Goal: Task Accomplishment & Management: Complete application form

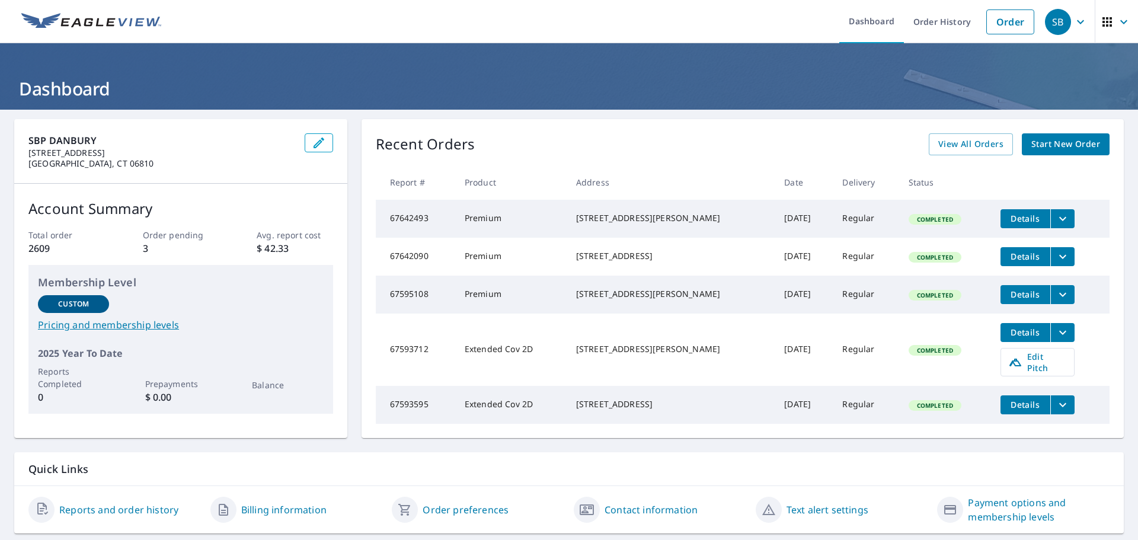
click at [1079, 146] on span "Start New Order" at bounding box center [1066, 144] width 69 height 15
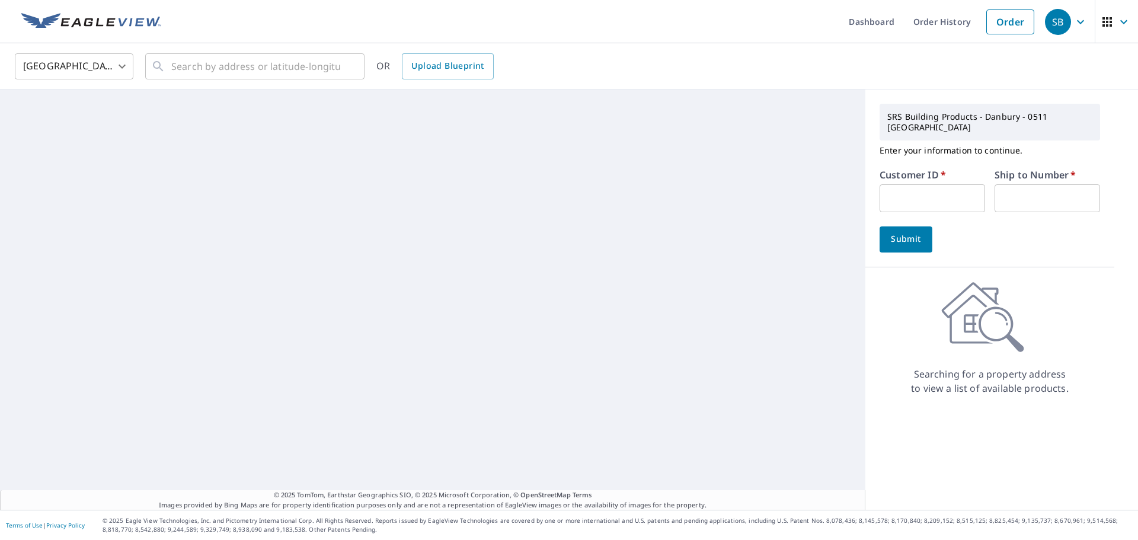
click at [903, 186] on input "text" at bounding box center [933, 198] width 106 height 28
paste input "S017522"
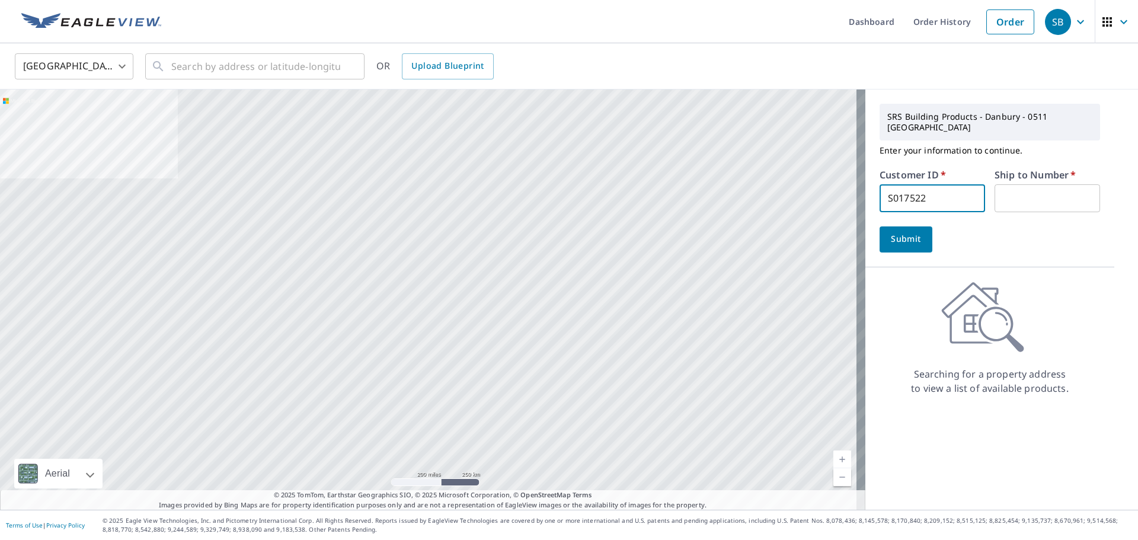
type input "S017522"
click at [1075, 185] on input "text" at bounding box center [1048, 198] width 106 height 28
type input "1"
click at [911, 232] on span "Submit" at bounding box center [906, 239] width 34 height 15
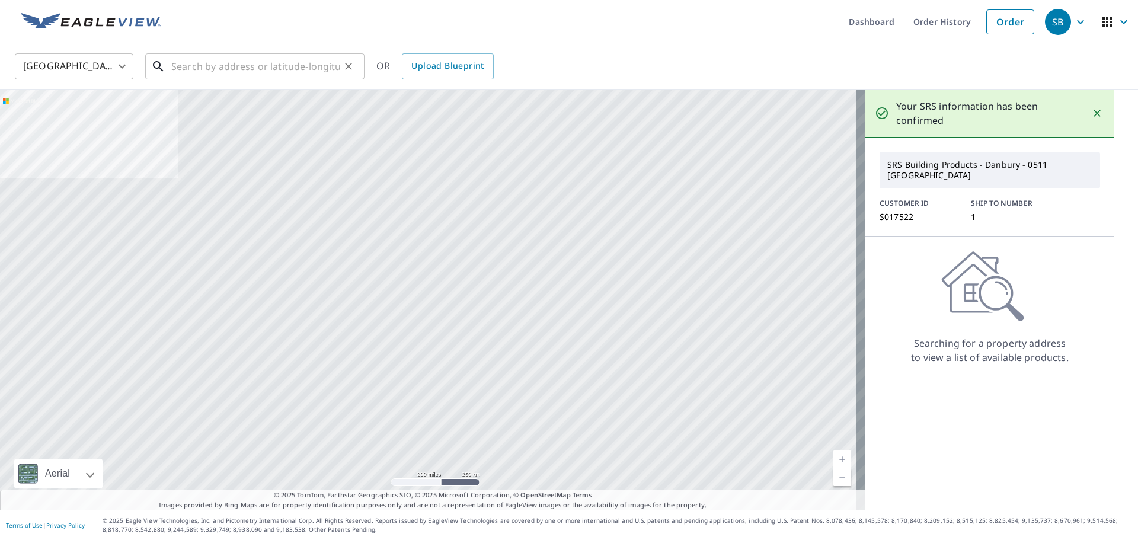
click at [243, 65] on input "text" at bounding box center [255, 66] width 169 height 33
click at [286, 63] on input "text" at bounding box center [255, 66] width 169 height 33
paste input "[STREET_ADDRESS]"
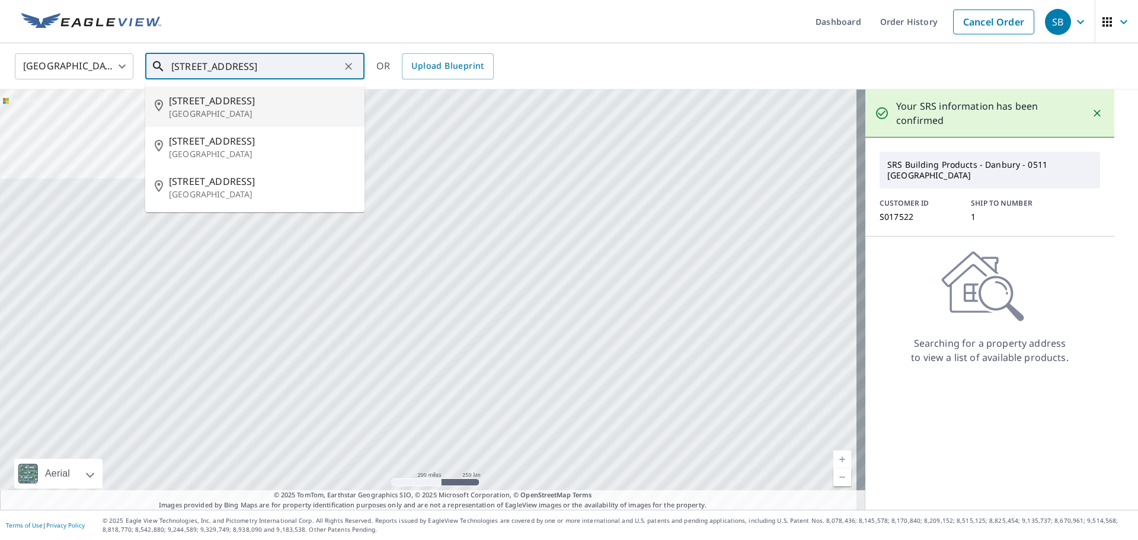
click at [233, 104] on span "[STREET_ADDRESS]" at bounding box center [262, 101] width 186 height 14
type input "[STREET_ADDRESS]"
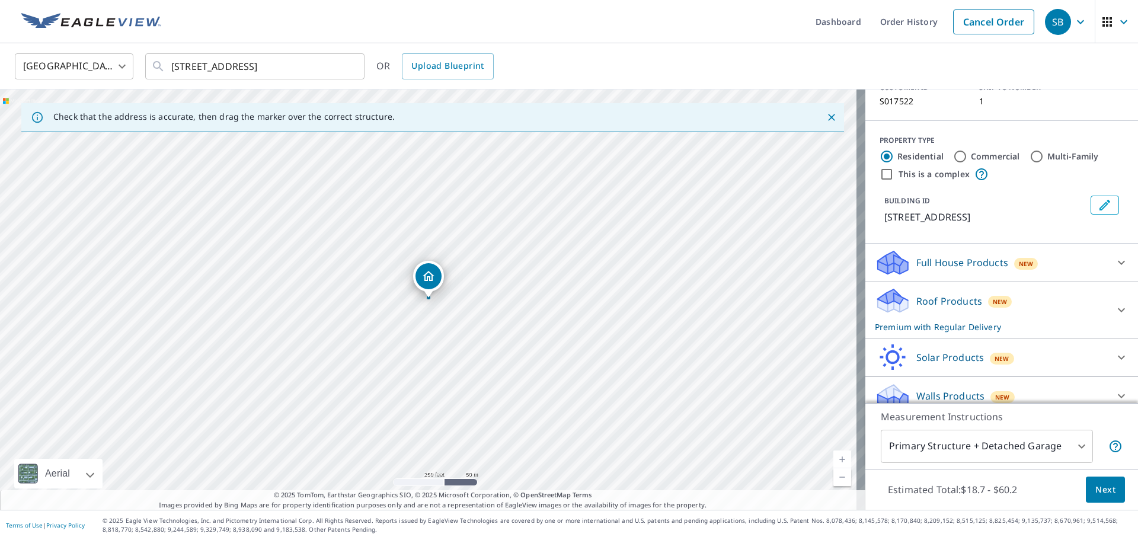
scroll to position [103, 0]
click at [927, 294] on p "Roof Products" at bounding box center [950, 299] width 66 height 14
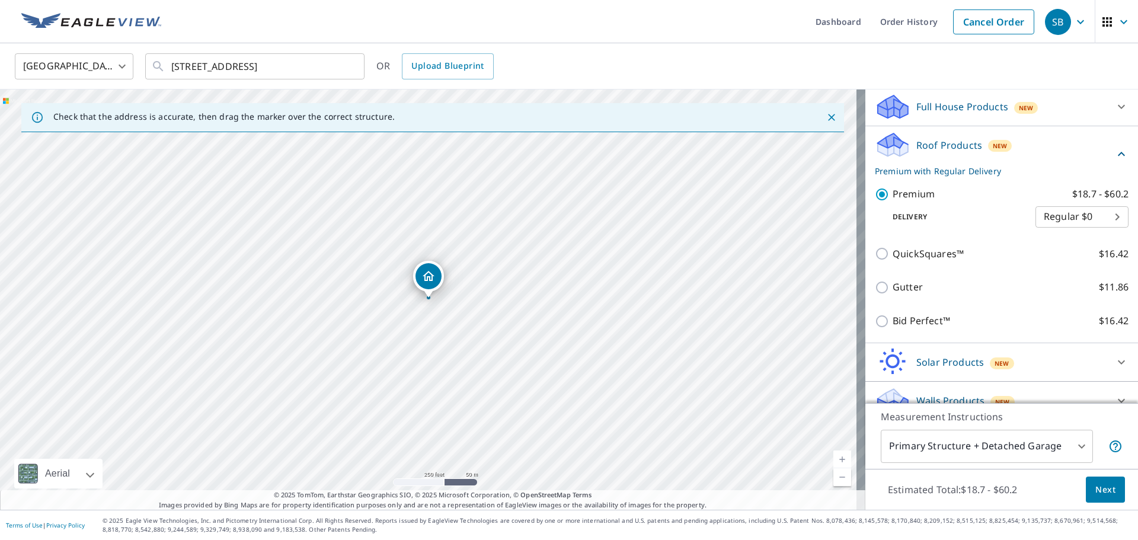
scroll to position [264, 0]
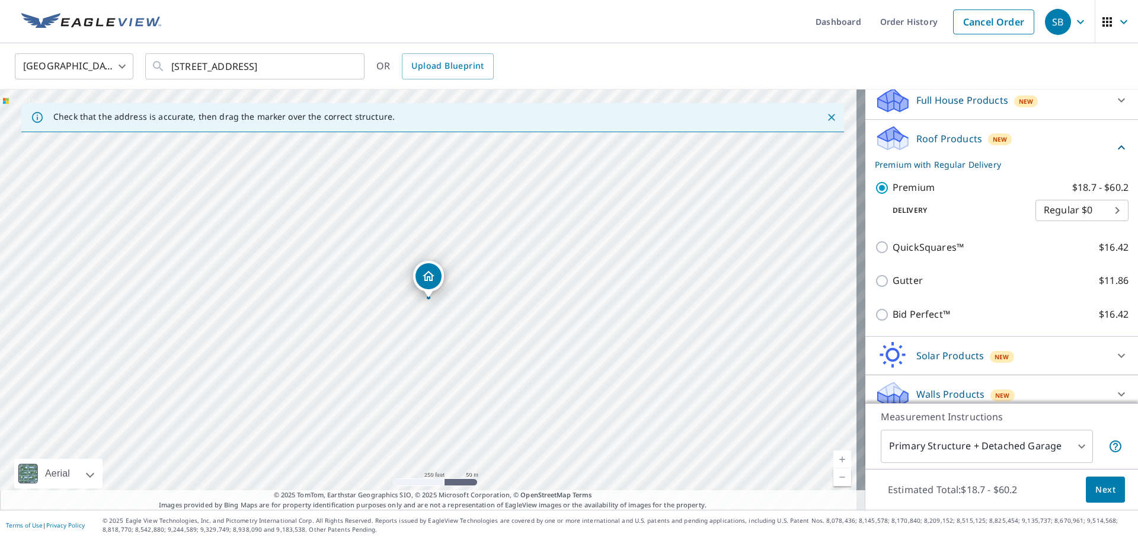
click at [1107, 490] on button "Next" at bounding box center [1105, 490] width 39 height 27
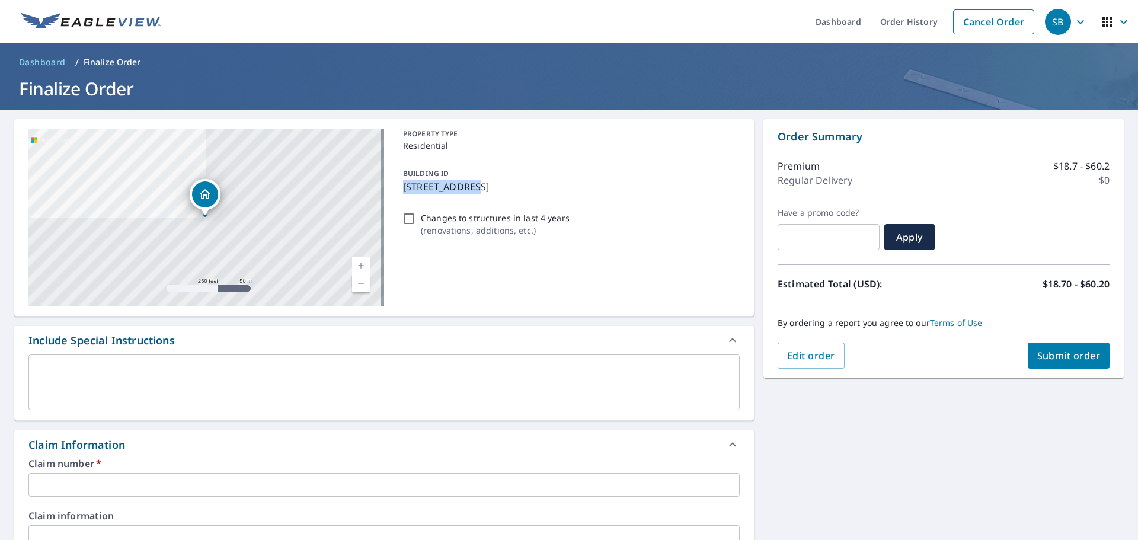
drag, startPoint x: 467, startPoint y: 186, endPoint x: 401, endPoint y: 189, distance: 65.9
click at [403, 189] on p "[STREET_ADDRESS]" at bounding box center [569, 187] width 332 height 14
checkbox input "true"
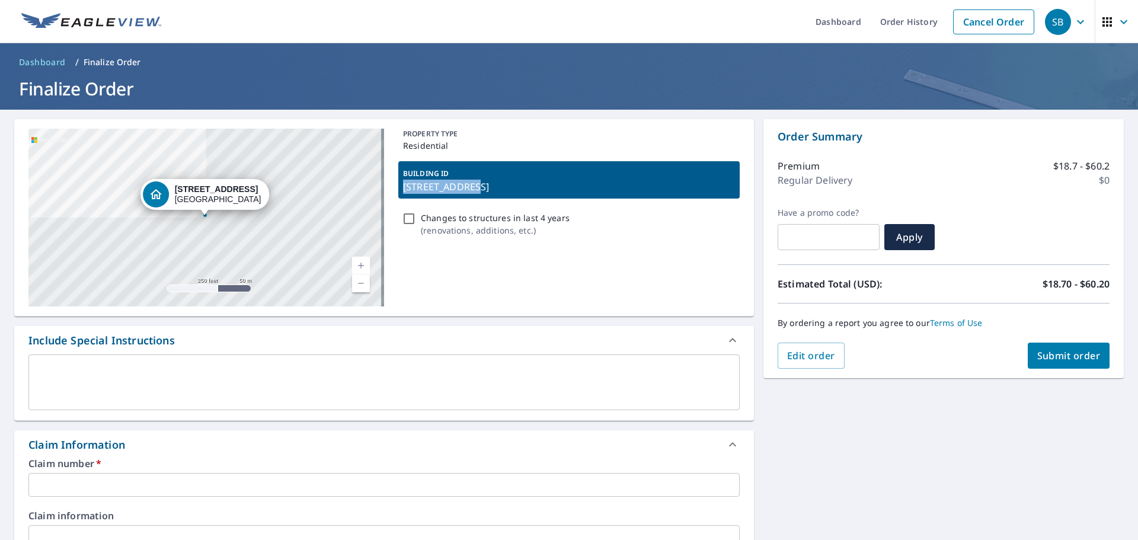
copy p "[STREET_ADDRESS]"
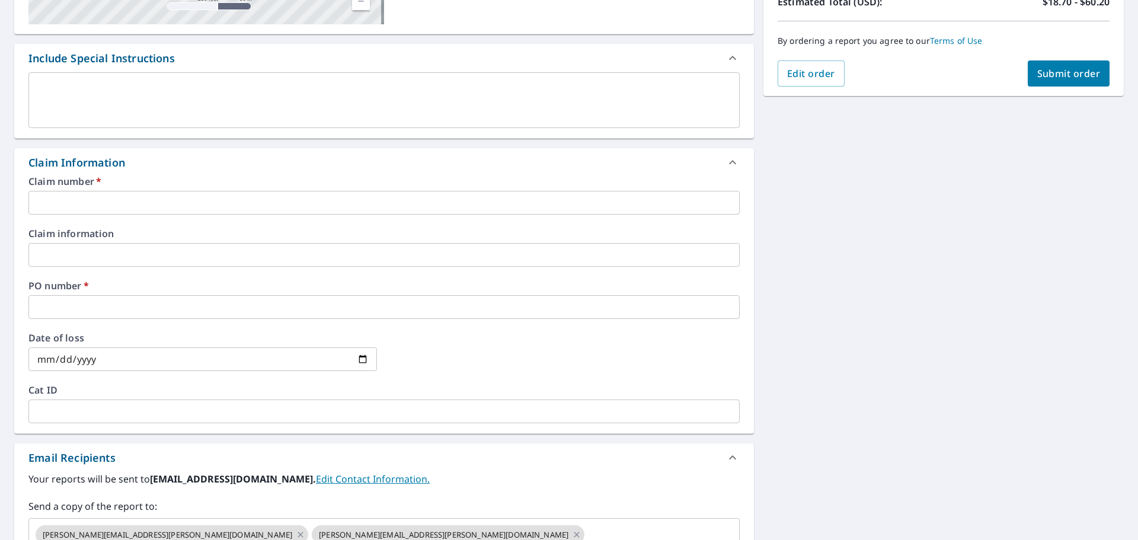
scroll to position [178, 0]
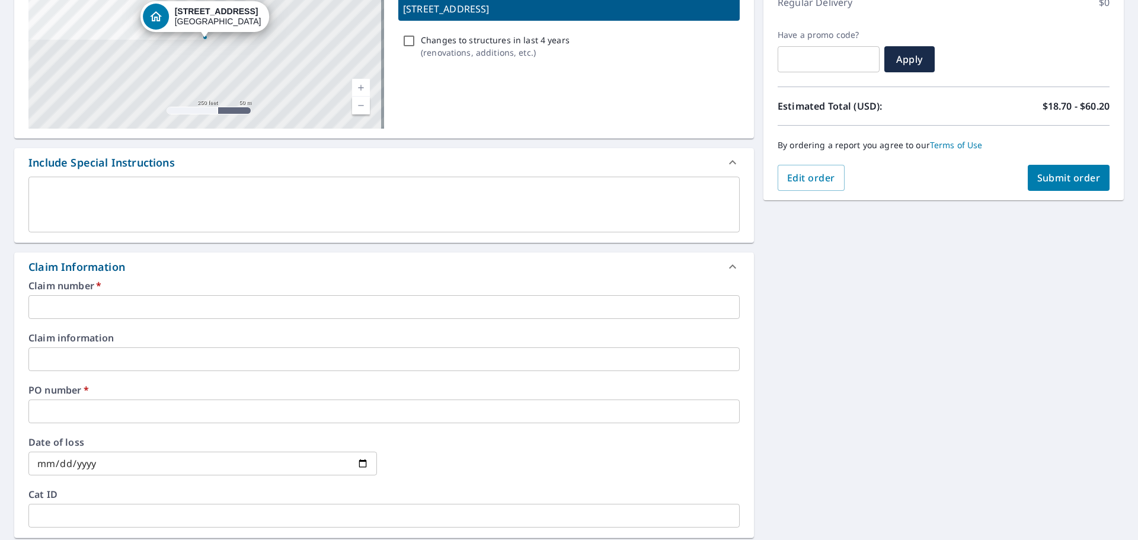
click at [158, 293] on div "Claim number   * ​" at bounding box center [383, 300] width 711 height 38
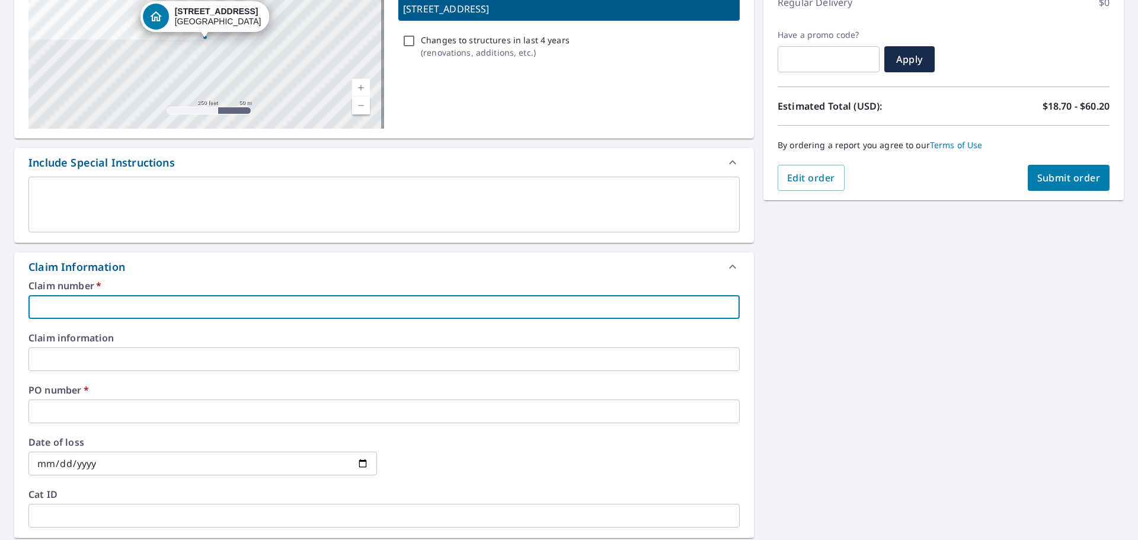
click at [163, 308] on input "text" at bounding box center [383, 307] width 711 height 24
paste input "[STREET_ADDRESS]"
type input "[STREET_ADDRESS]"
checkbox input "true"
type input "[STREET_ADDRESS]"
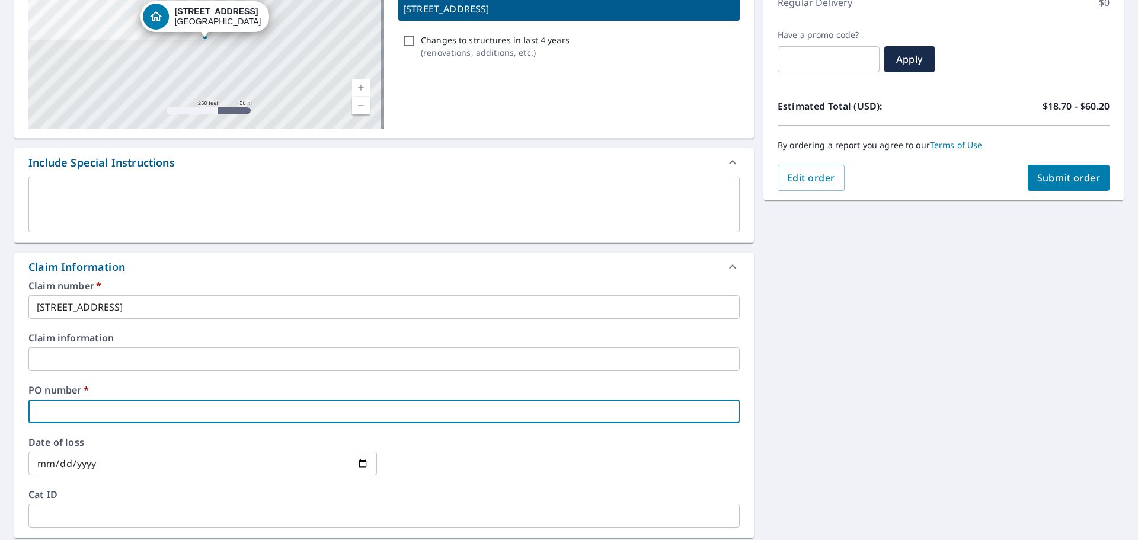
click at [150, 417] on input "text" at bounding box center [383, 412] width 711 height 24
paste input "[STREET_ADDRESS]"
type input "[STREET_ADDRESS]"
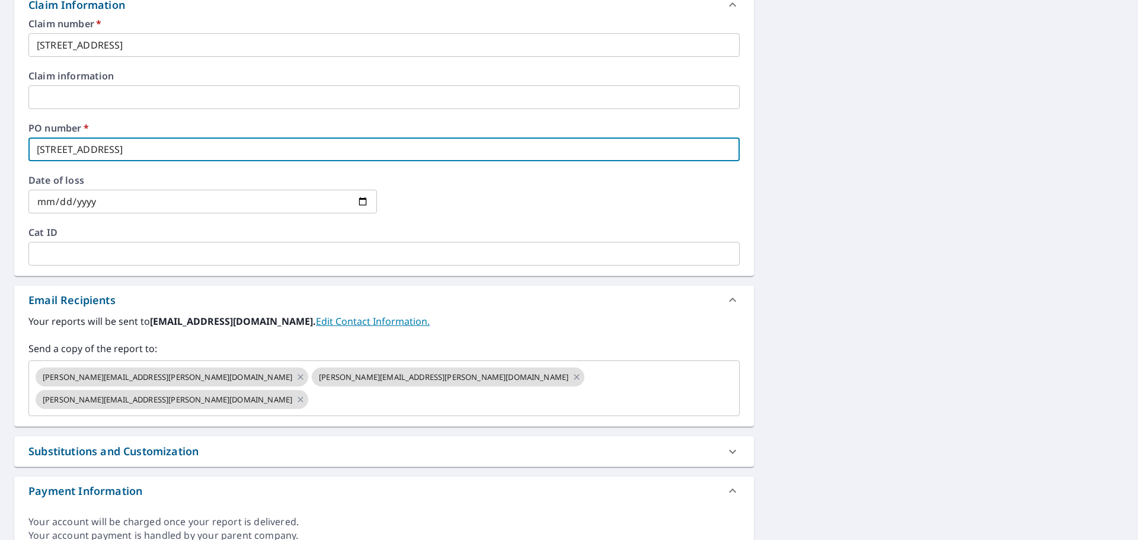
scroll to position [470, 0]
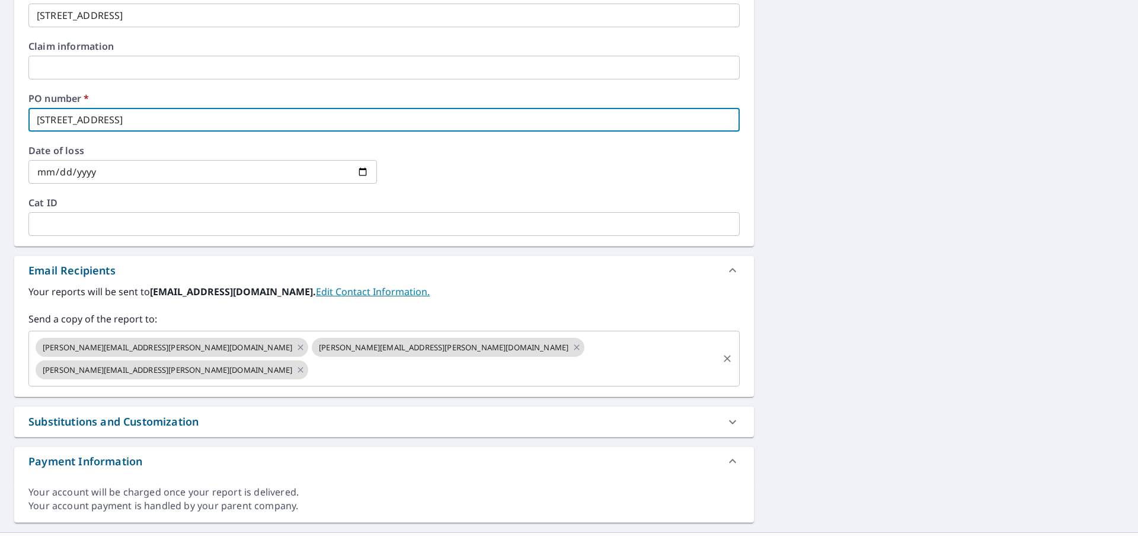
click at [296, 349] on icon at bounding box center [300, 347] width 9 height 13
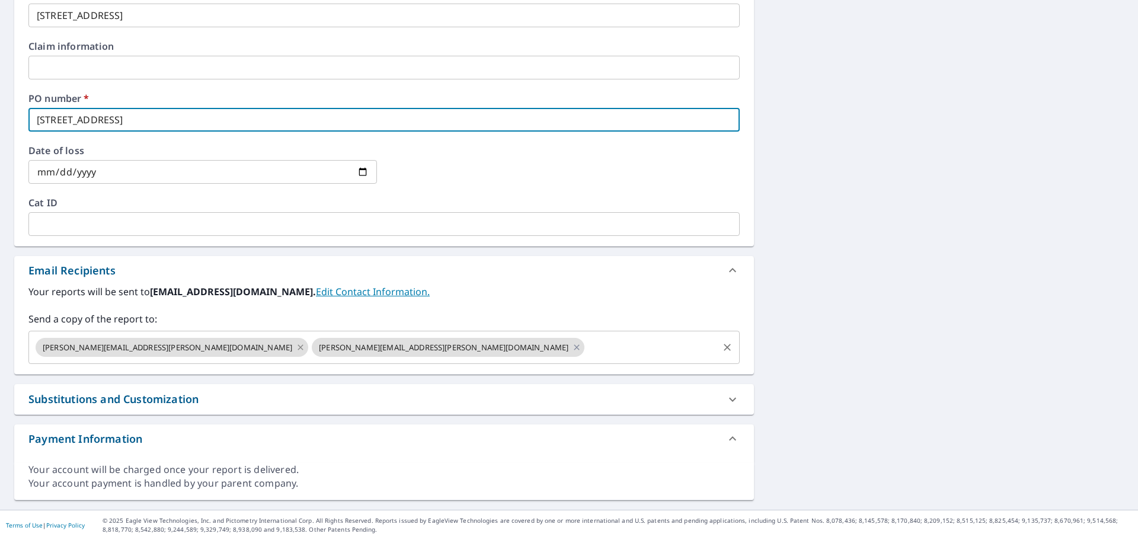
click at [296, 346] on icon at bounding box center [300, 347] width 9 height 13
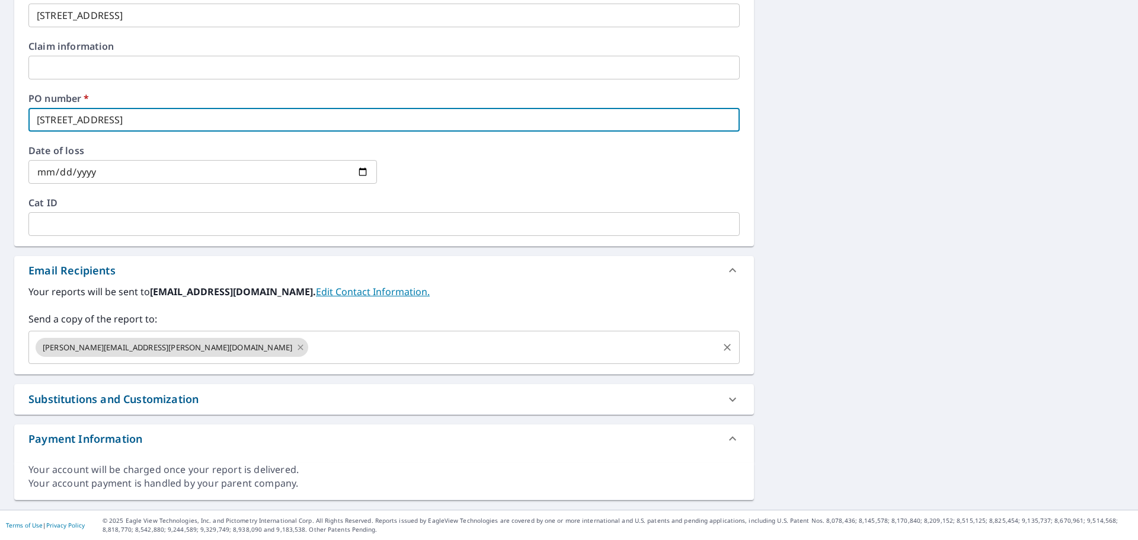
click at [296, 348] on icon at bounding box center [300, 347] width 9 height 13
checkbox input "true"
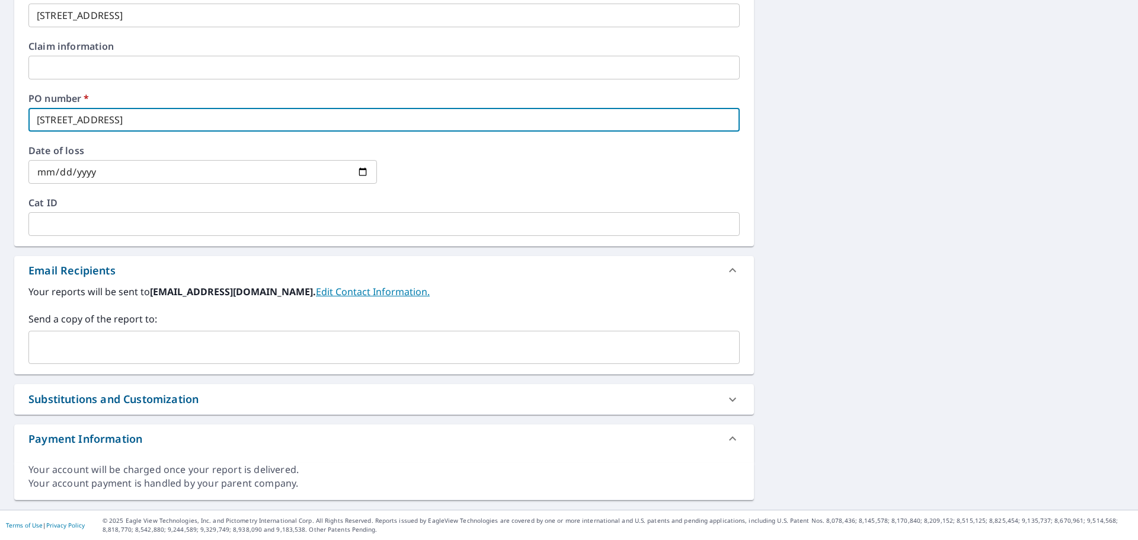
type input "[STREET_ADDRESS]"
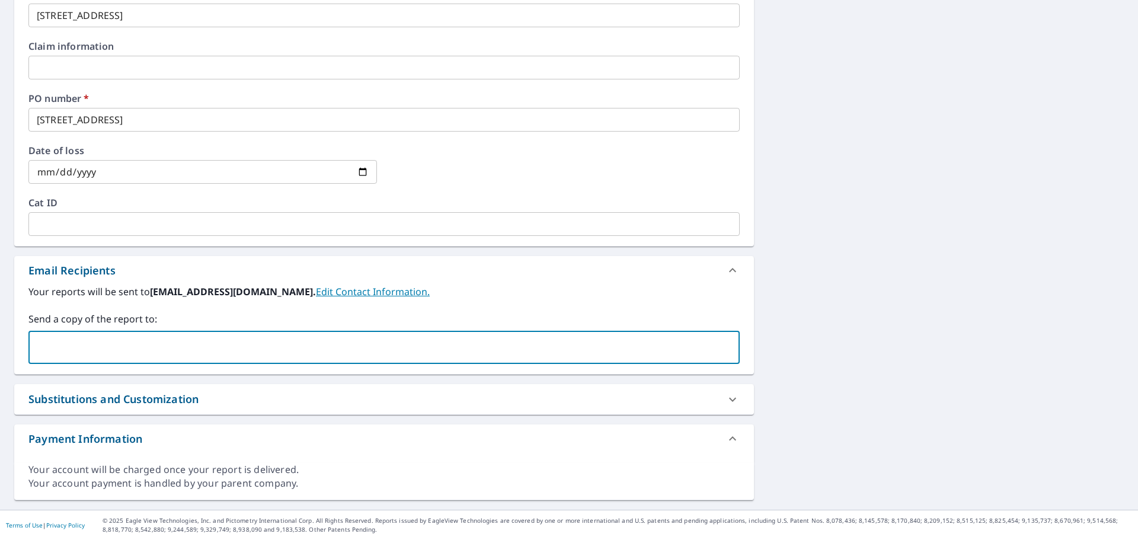
click at [258, 347] on input "text" at bounding box center [375, 347] width 683 height 23
type input "[PERSON_NAME][EMAIL_ADDRESS][PERSON_NAME][DOMAIN_NAME]"
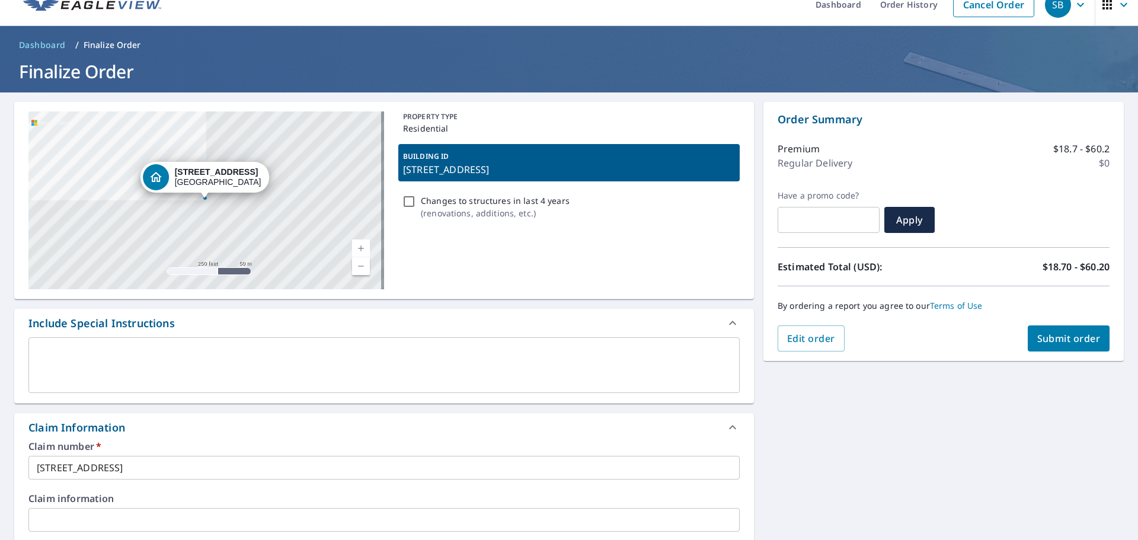
scroll to position [0, 0]
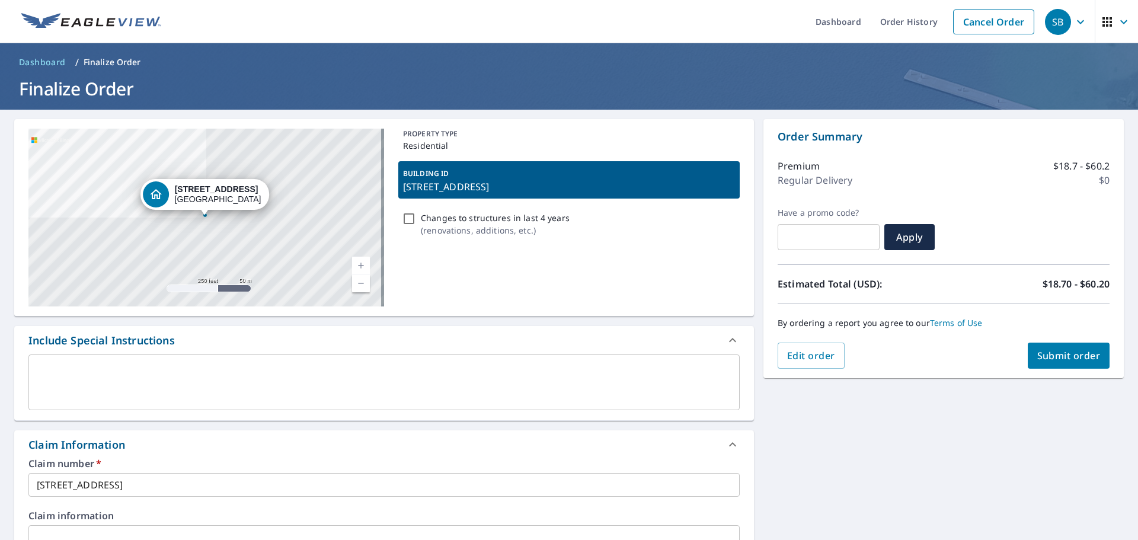
click at [1084, 359] on span "Submit order" at bounding box center [1068, 355] width 63 height 13
checkbox input "true"
